Goal: Download file/media

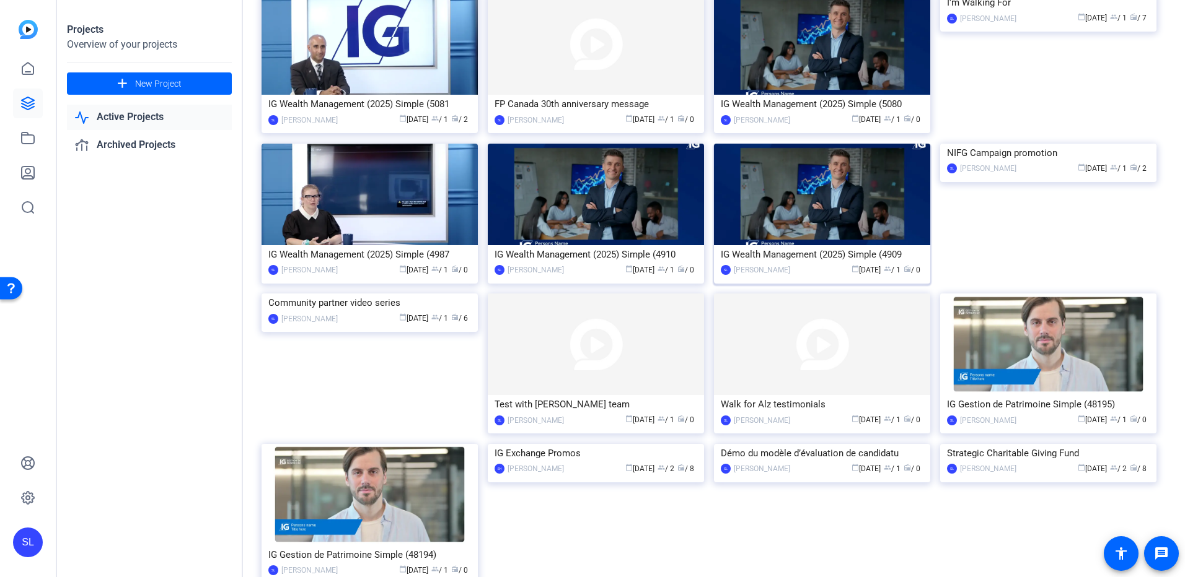
scroll to position [19, 0]
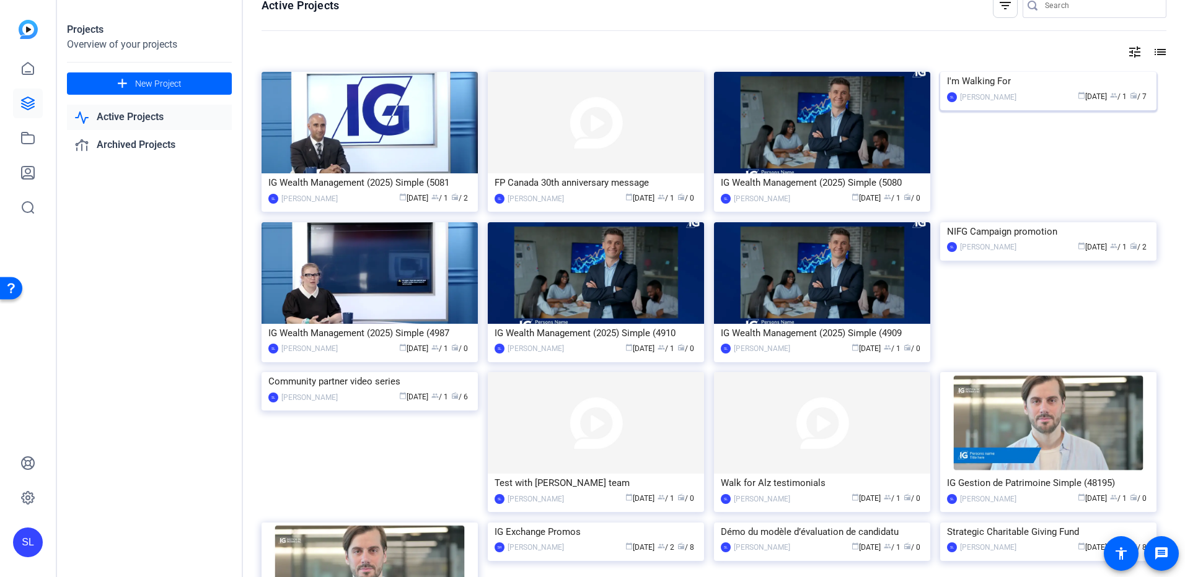
click at [1035, 72] on img at bounding box center [1048, 72] width 216 height 0
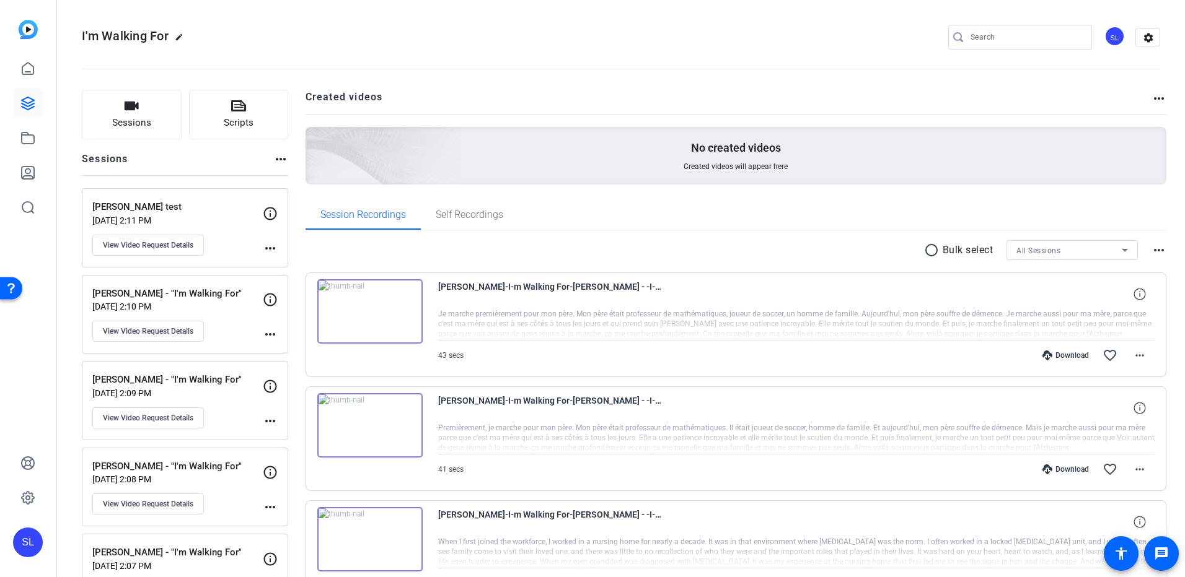
click at [215, 292] on p "[PERSON_NAME] - "I'm Walking For"" at bounding box center [177, 294] width 170 height 14
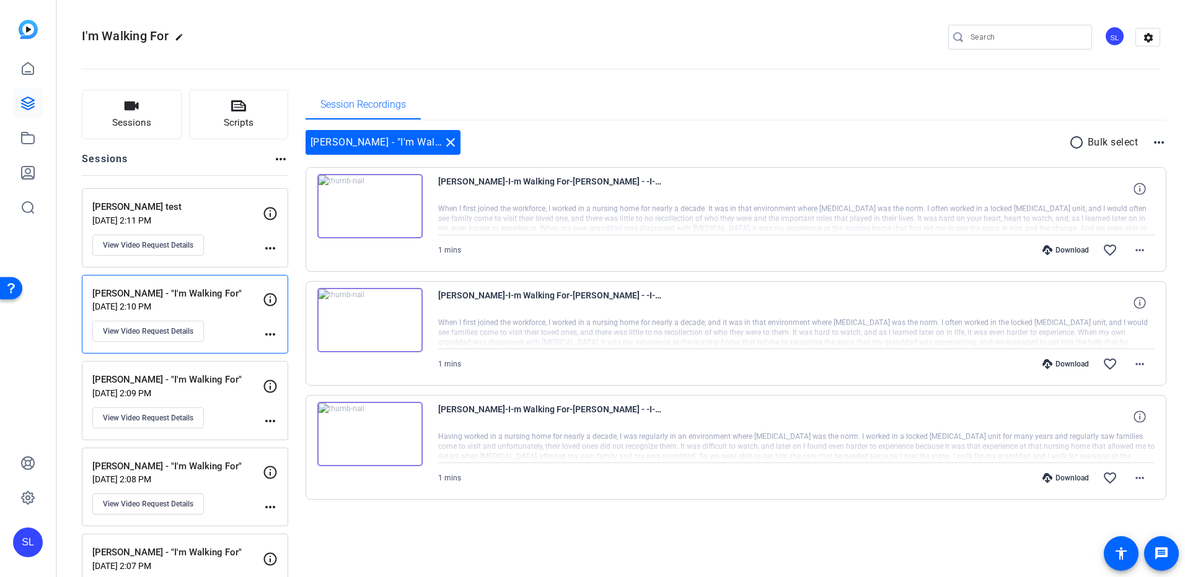
click at [212, 218] on p "[DATE] 2:11 PM" at bounding box center [177, 221] width 170 height 10
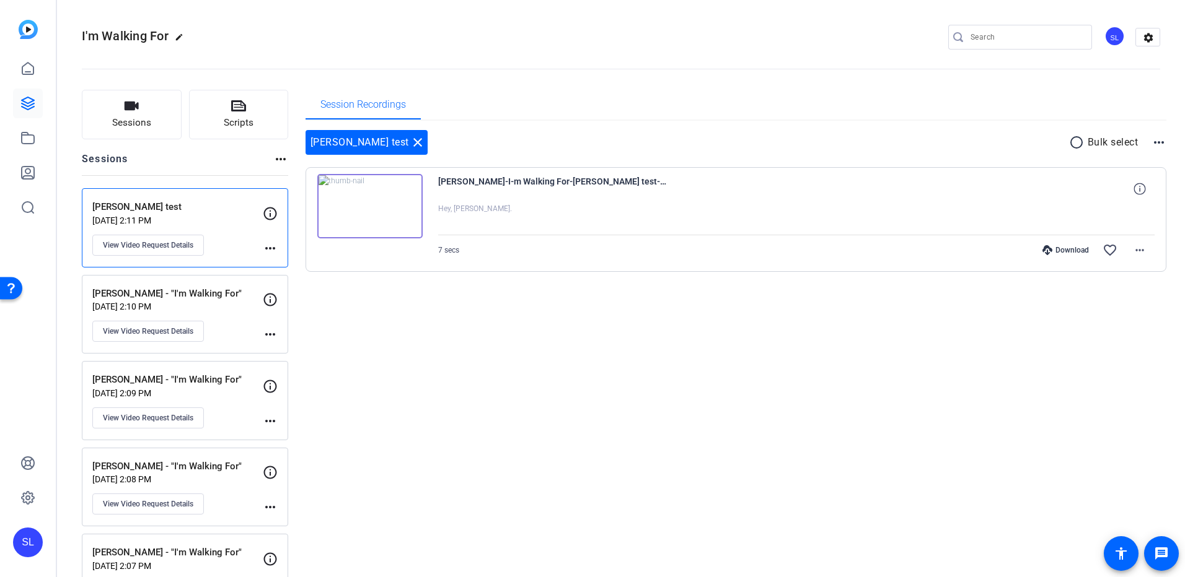
click at [217, 309] on p "[DATE] 2:10 PM" at bounding box center [177, 307] width 170 height 10
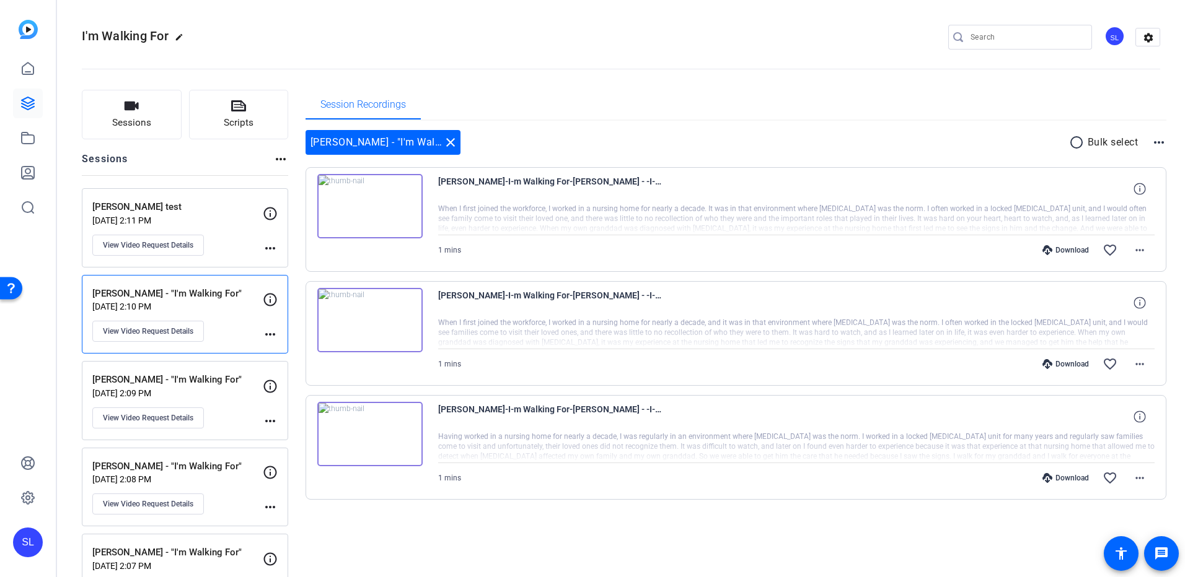
click at [1050, 250] on div "Download" at bounding box center [1065, 250] width 59 height 10
click at [1132, 366] on mat-icon "more_horiz" at bounding box center [1139, 364] width 15 height 15
click at [1112, 422] on span "Download MP4" at bounding box center [1101, 421] width 74 height 15
click at [1132, 249] on mat-icon "more_horiz" at bounding box center [1139, 250] width 15 height 15
click at [1102, 307] on span "Download MP4" at bounding box center [1101, 307] width 74 height 15
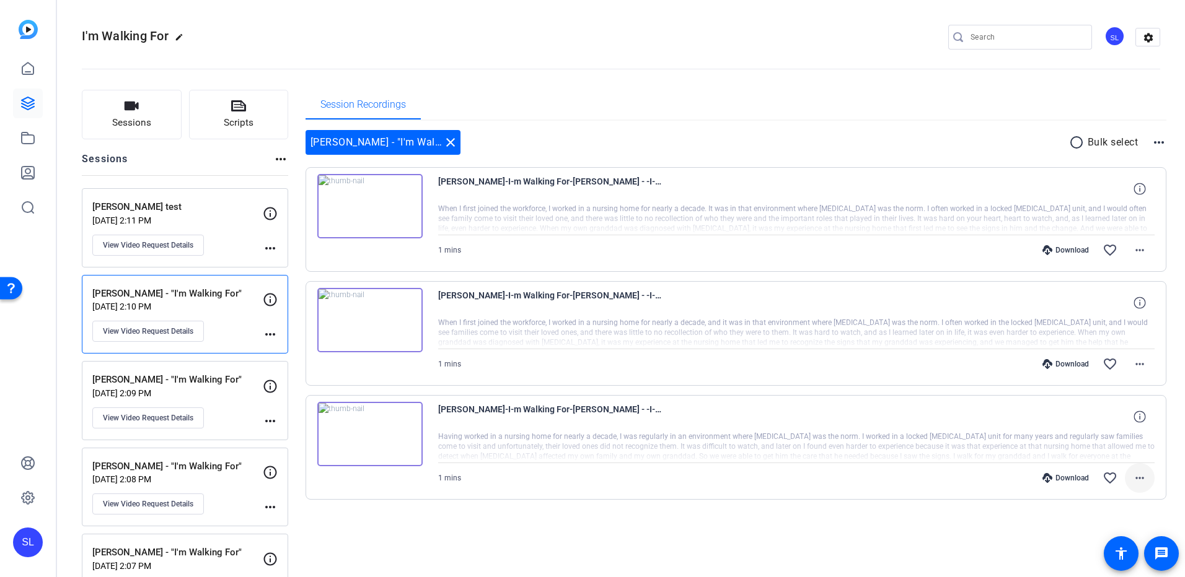
click at [1132, 475] on mat-icon "more_horiz" at bounding box center [1139, 478] width 15 height 15
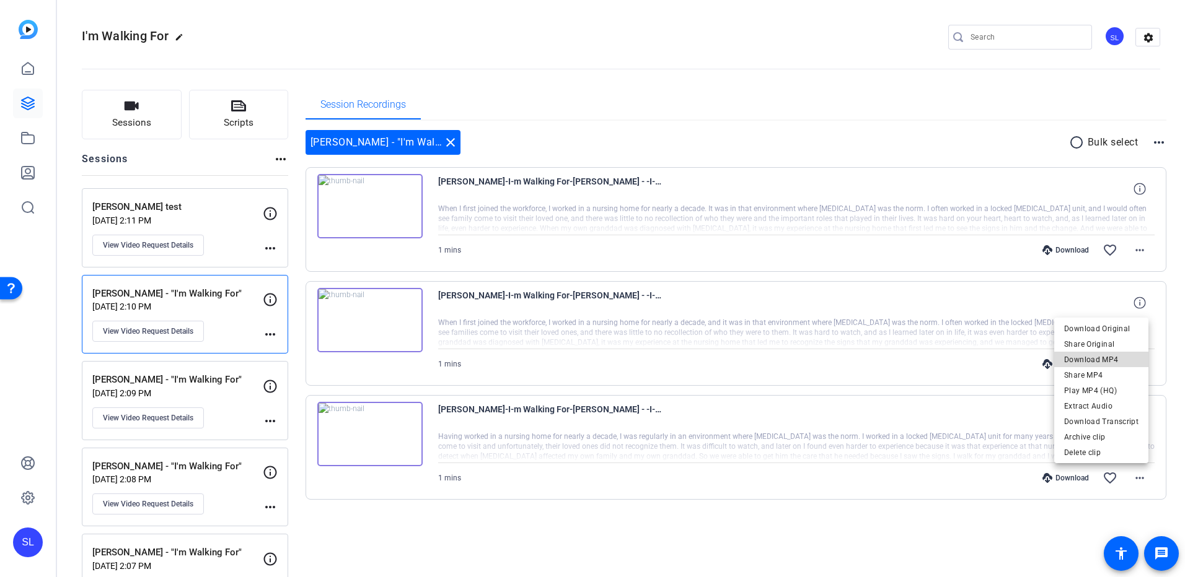
click at [1109, 361] on span "Download MP4" at bounding box center [1101, 360] width 74 height 15
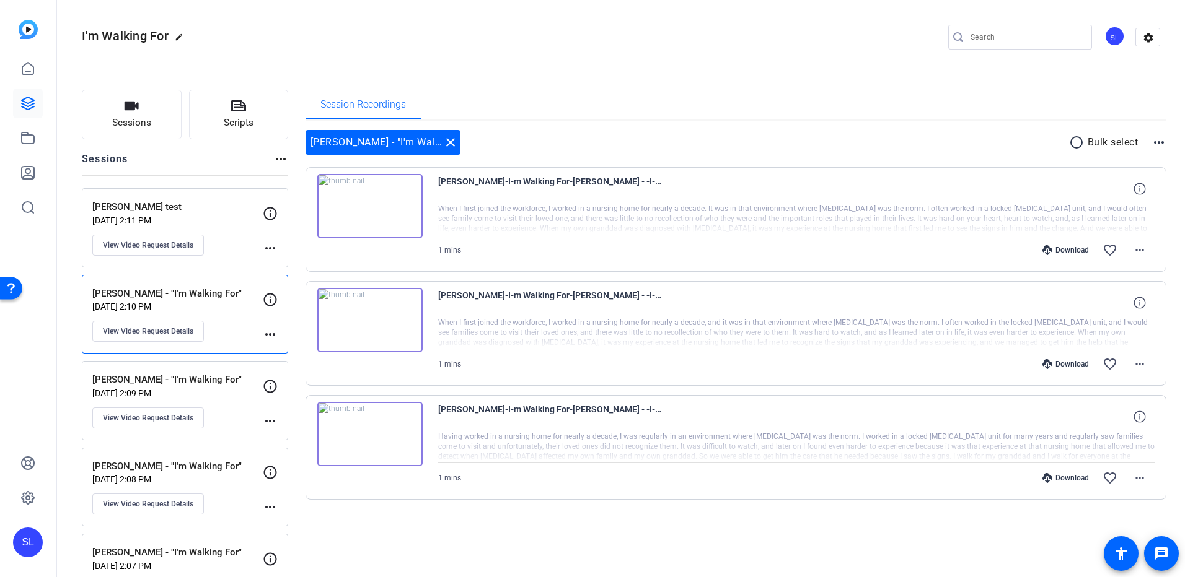
click at [234, 389] on p "[DATE] 2:09 PM" at bounding box center [177, 394] width 170 height 10
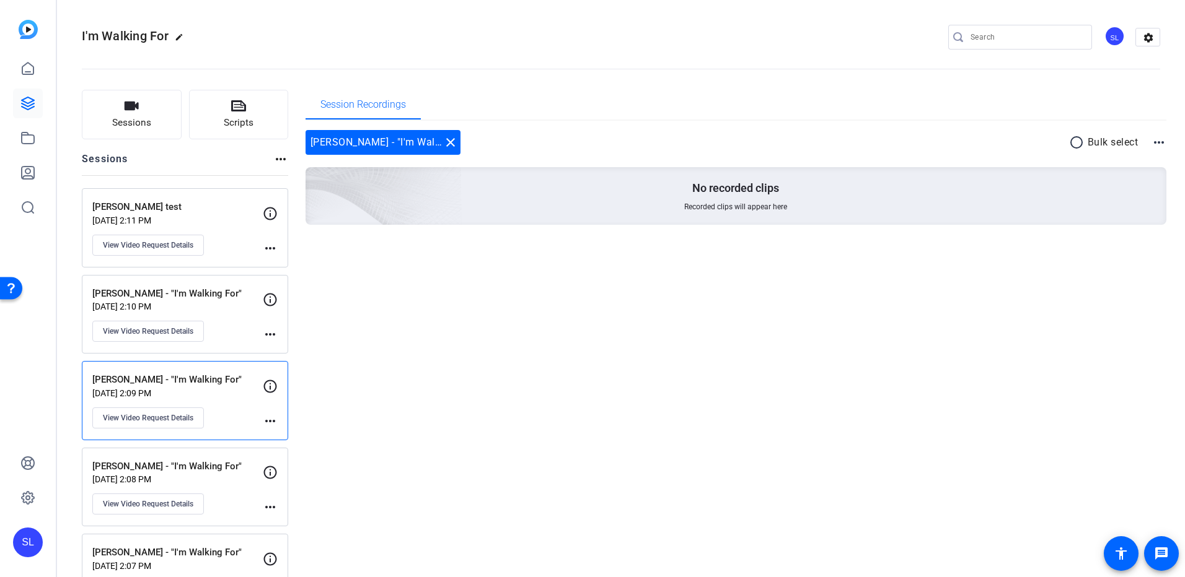
click at [221, 493] on div "[PERSON_NAME] - "I'm Walking For" [DATE] 2:08 PM View Video Request Details" at bounding box center [177, 488] width 170 height 56
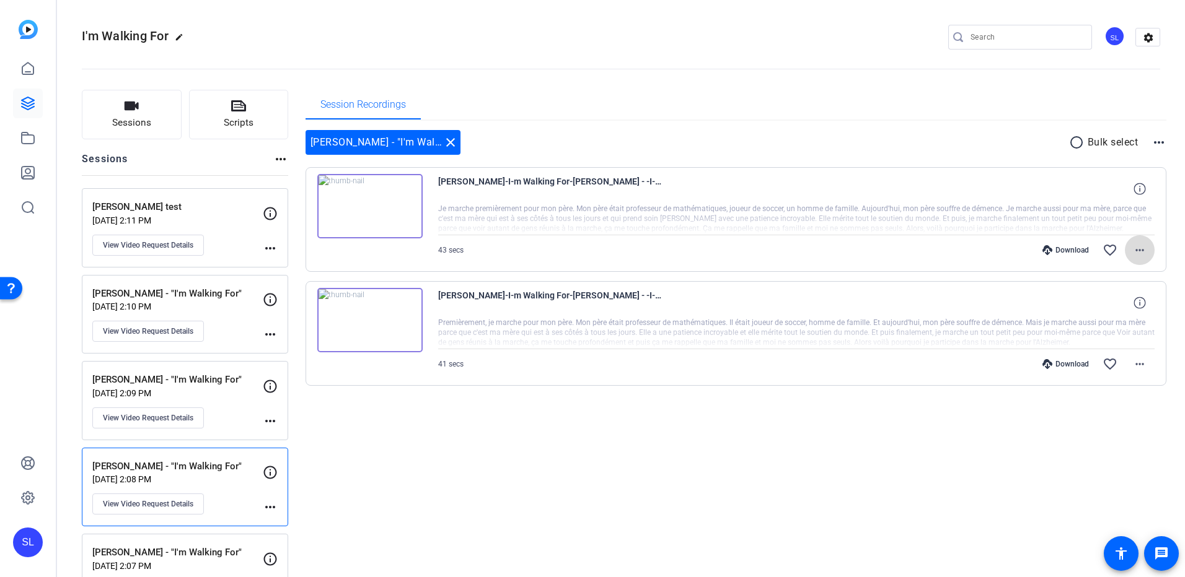
click at [1132, 257] on mat-icon "more_horiz" at bounding box center [1139, 250] width 15 height 15
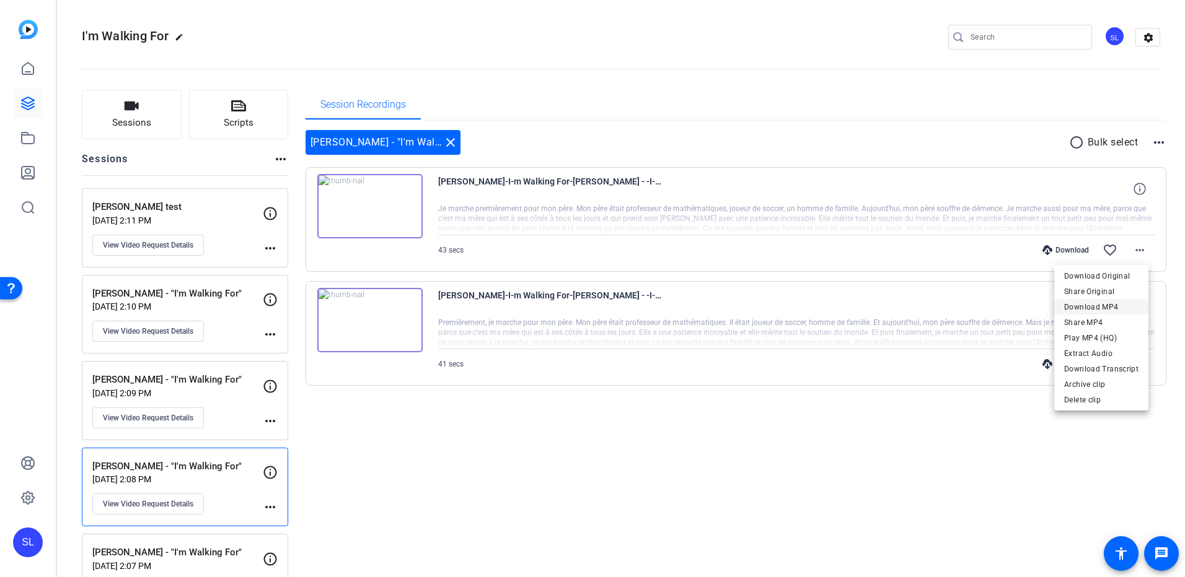
click at [1121, 306] on span "Download MP4" at bounding box center [1101, 307] width 74 height 15
click at [1140, 367] on mat-icon "more_horiz" at bounding box center [1139, 364] width 15 height 15
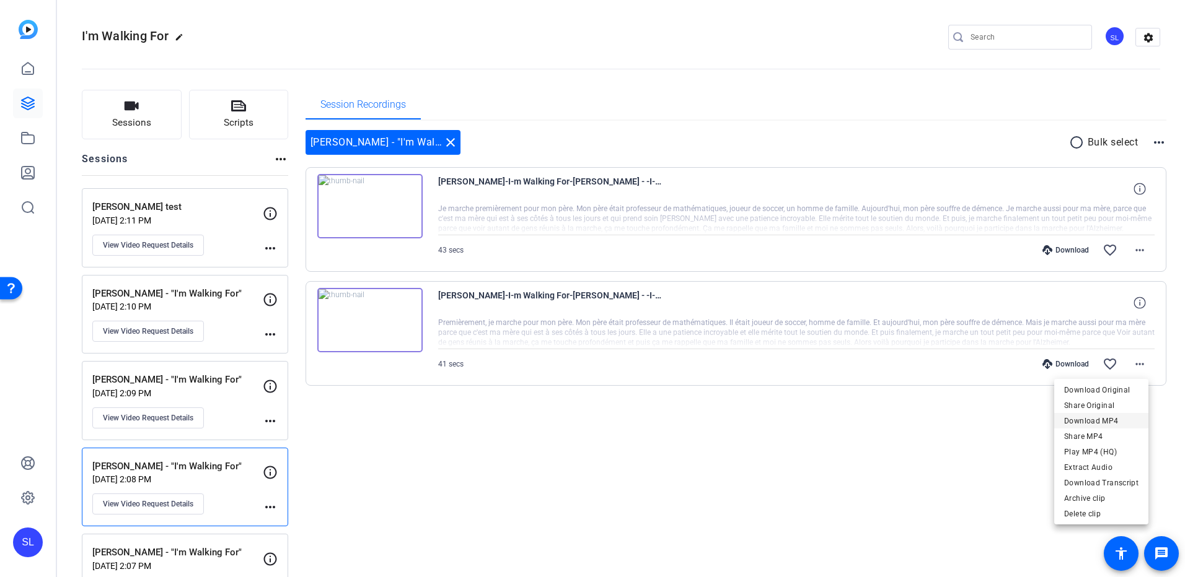
click at [1119, 416] on span "Download MP4" at bounding box center [1101, 421] width 74 height 15
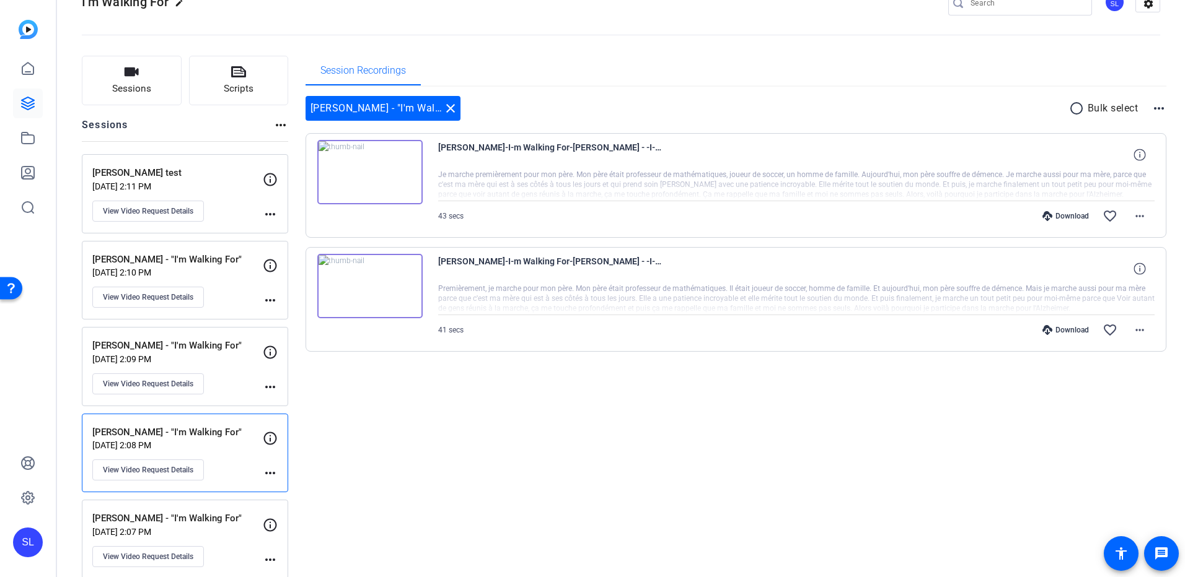
scroll to position [51, 0]
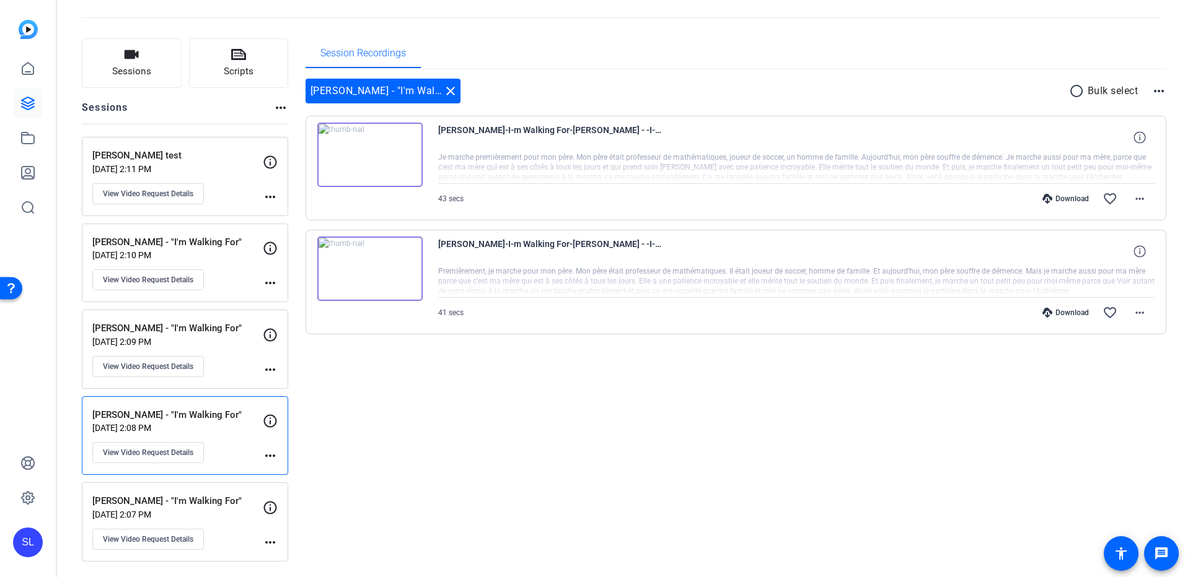
drag, startPoint x: 225, startPoint y: 495, endPoint x: 247, endPoint y: 496, distance: 21.7
click at [225, 495] on p "[PERSON_NAME] - "I'm Walking For"" at bounding box center [177, 501] width 170 height 14
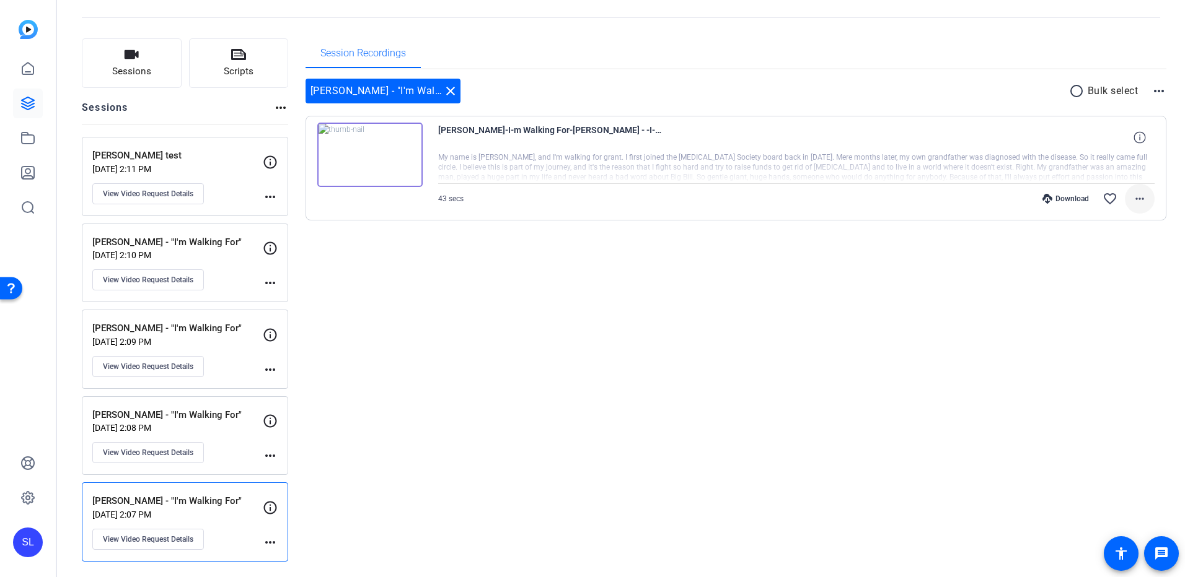
click at [1132, 196] on mat-icon "more_horiz" at bounding box center [1139, 198] width 15 height 15
click at [1113, 253] on span "Download MP4" at bounding box center [1101, 255] width 74 height 15
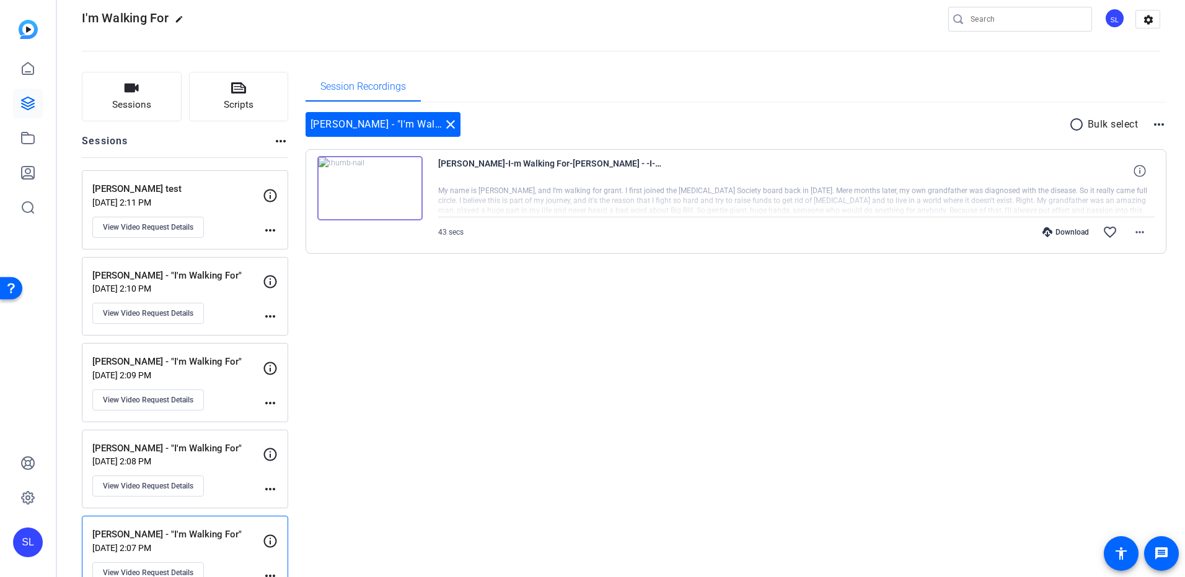
scroll to position [0, 0]
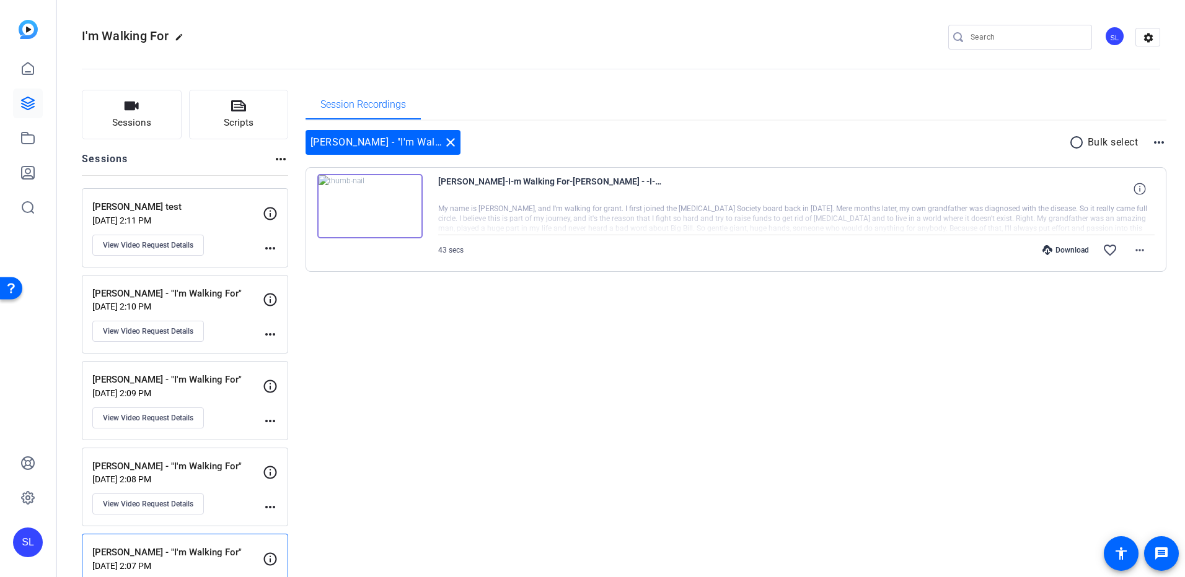
click at [222, 385] on p "[PERSON_NAME] - "I'm Walking For"" at bounding box center [177, 380] width 170 height 14
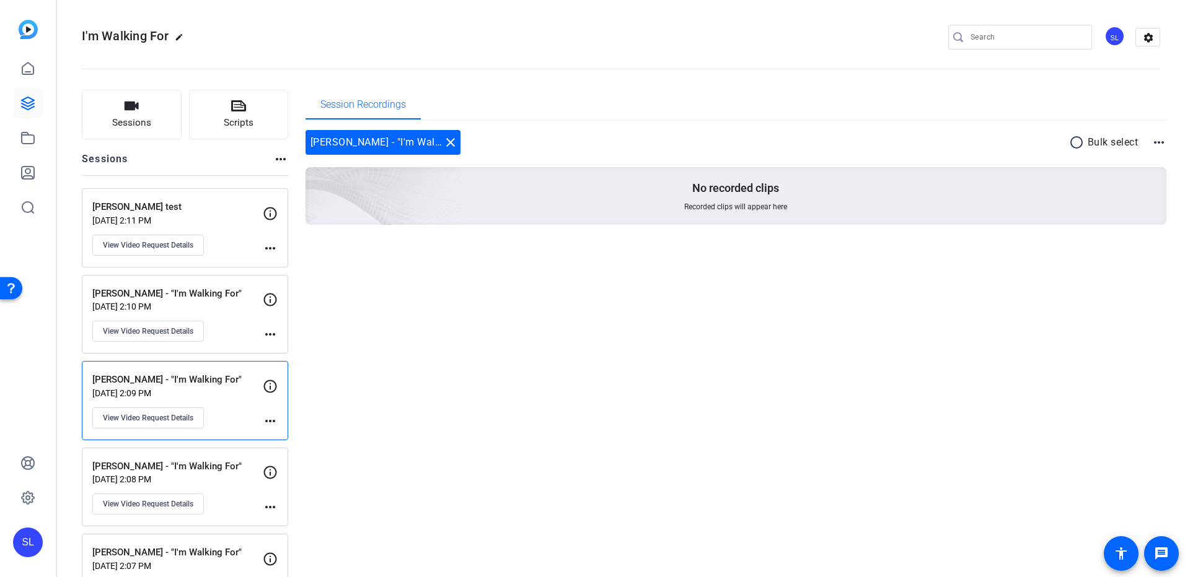
click at [225, 300] on p "[PERSON_NAME] - "I'm Walking For"" at bounding box center [177, 294] width 170 height 14
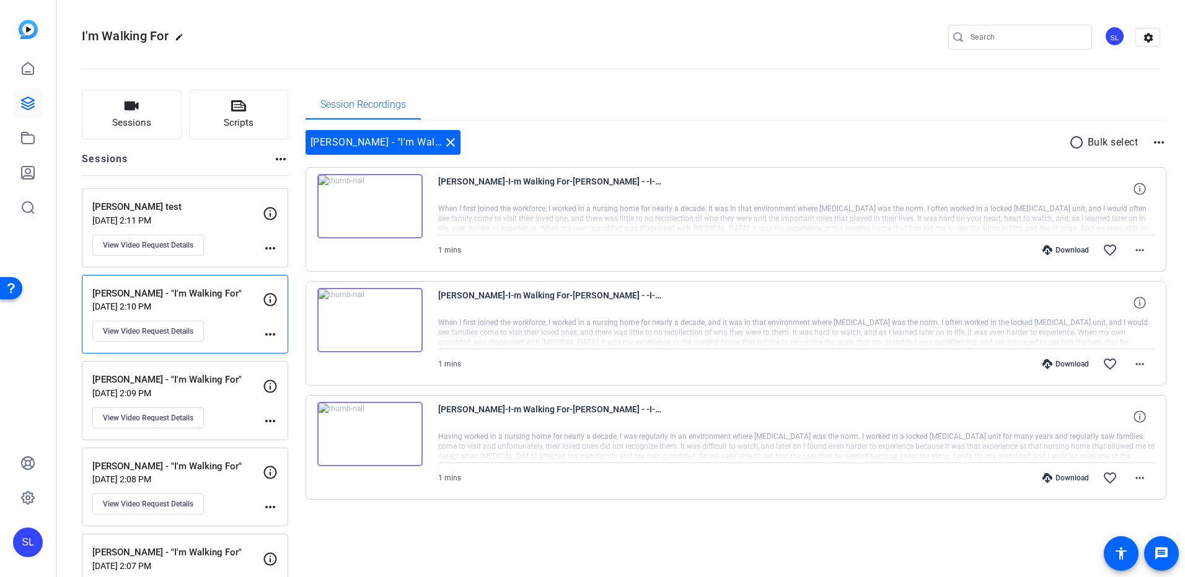
click at [247, 214] on p "[PERSON_NAME] test" at bounding box center [177, 207] width 170 height 14
